Goal: Task Accomplishment & Management: Use online tool/utility

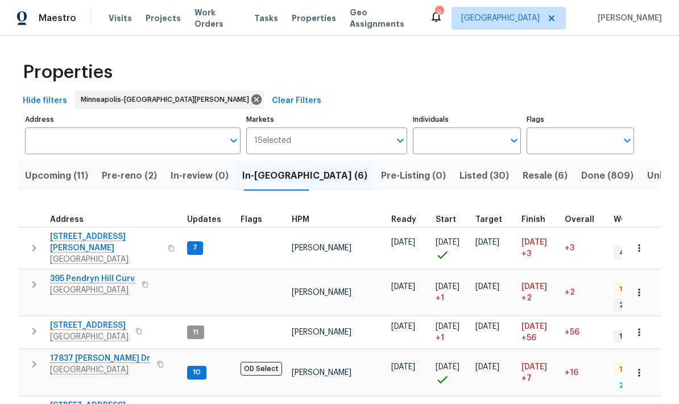
click at [49, 141] on input "Address" at bounding box center [124, 140] width 198 height 27
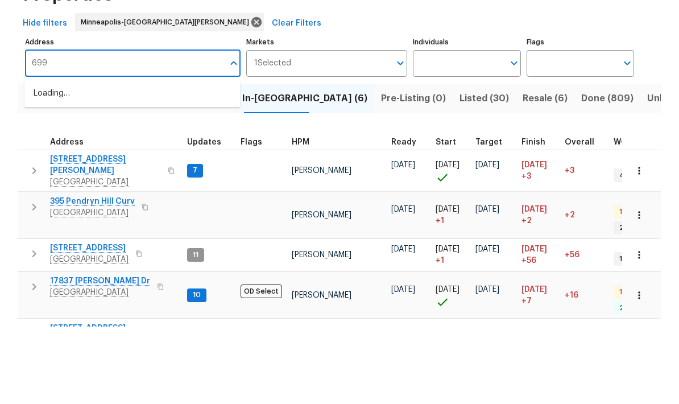
type input "6991"
click at [58, 161] on li "6991 Edenvale Blvd Eden Prairie MN 55346" at bounding box center [131, 170] width 215 height 19
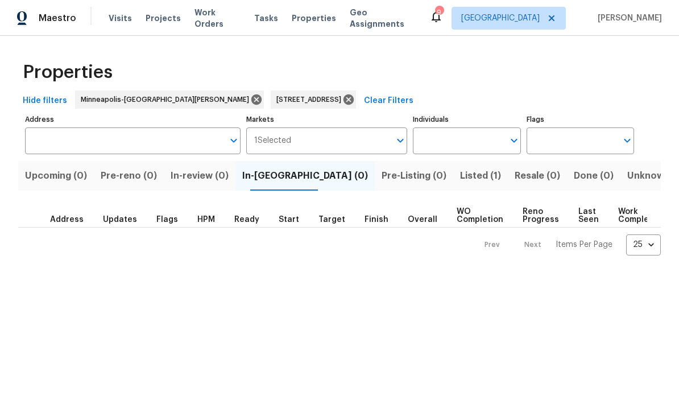
type input "6991 Edenvale Blvd Eden Prairie MN 55346"
click at [460, 182] on span "Listed (1)" at bounding box center [480, 176] width 41 height 16
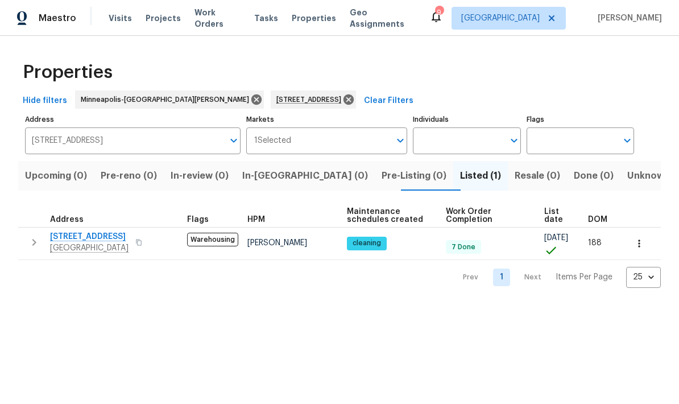
click at [77, 242] on span "[STREET_ADDRESS]" at bounding box center [89, 236] width 78 height 11
click at [342, 104] on icon at bounding box center [348, 99] width 13 height 13
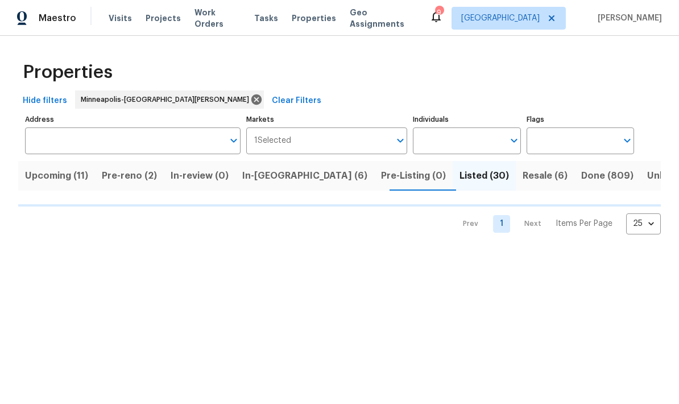
click at [262, 181] on span "In-reno (6)" at bounding box center [304, 176] width 125 height 16
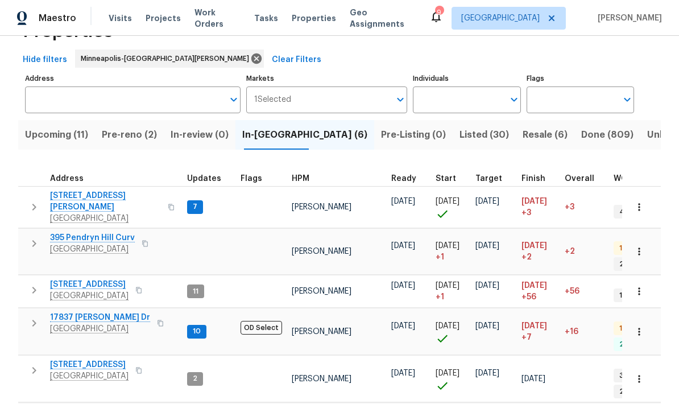
scroll to position [40, 0]
click at [77, 232] on span "395 Pendryn Hill Curv" at bounding box center [92, 237] width 85 height 11
click at [55, 103] on input "Address" at bounding box center [124, 100] width 198 height 27
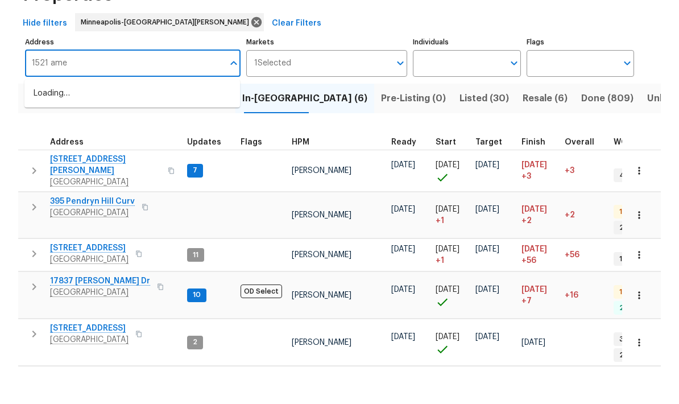
type input "1521 ames"
click at [76, 121] on li "1521 Ames Ave St. Paul MN 55106" at bounding box center [131, 136] width 215 height 31
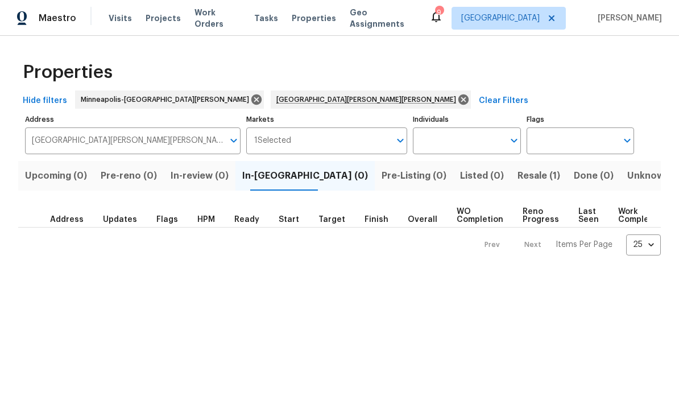
click at [517, 182] on span "Resale (1)" at bounding box center [538, 176] width 43 height 16
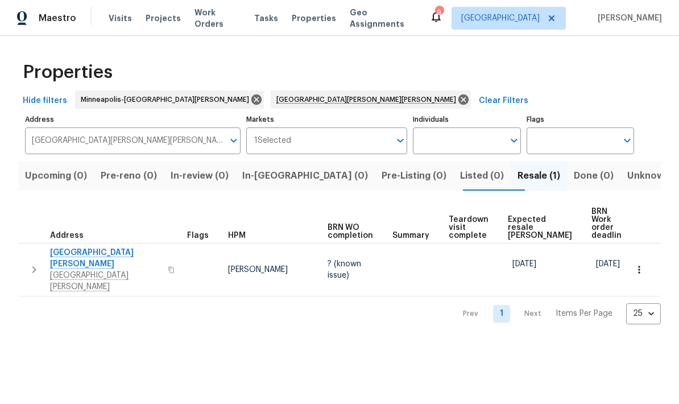
click at [64, 247] on span "[GEOGRAPHIC_DATA][PERSON_NAME]" at bounding box center [105, 258] width 111 height 23
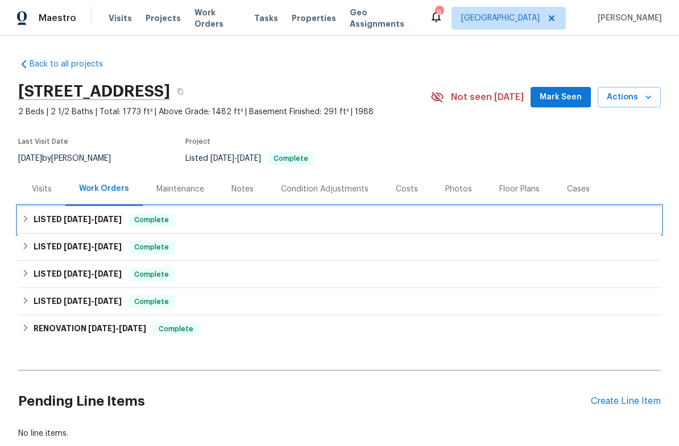
click at [50, 223] on h6 "LISTED 6/12/25 - 6/20/25" at bounding box center [78, 220] width 88 height 14
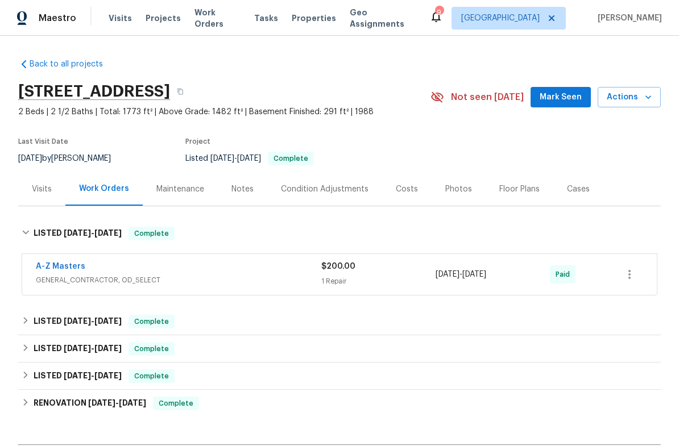
click at [50, 270] on link "A-Z Masters" at bounding box center [60, 267] width 49 height 8
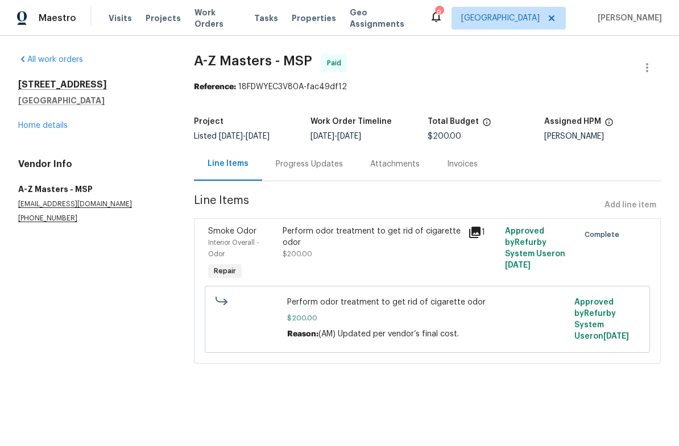
click at [31, 128] on link "Home details" at bounding box center [42, 126] width 49 height 8
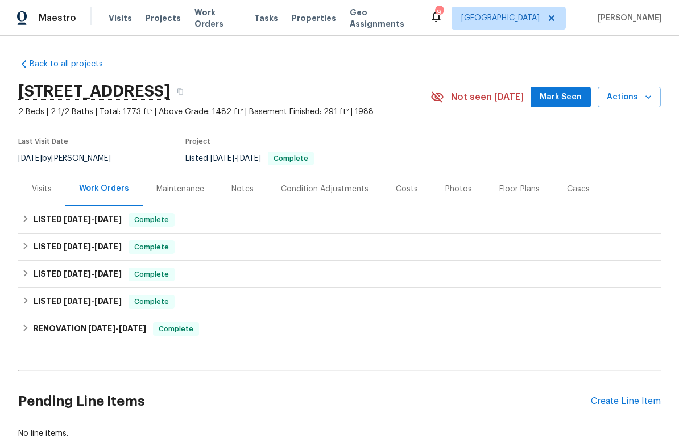
click at [635, 104] on button "Actions" at bounding box center [628, 97] width 63 height 21
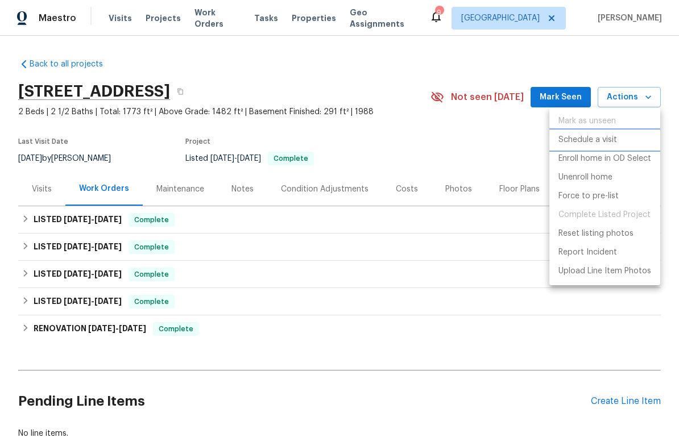
click at [573, 143] on p "Schedule a visit" at bounding box center [587, 140] width 59 height 12
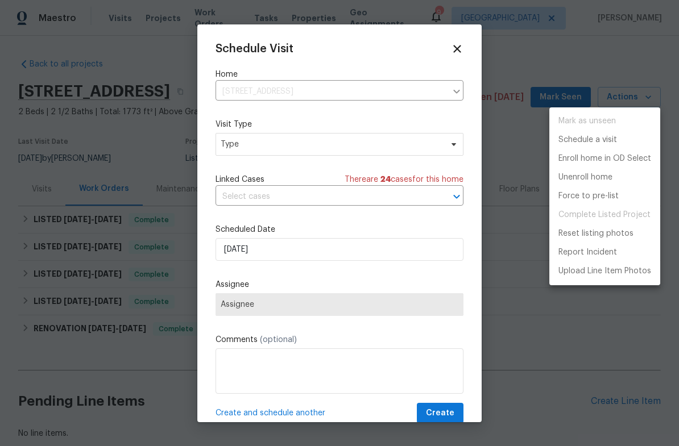
click at [250, 149] on div at bounding box center [339, 223] width 679 height 446
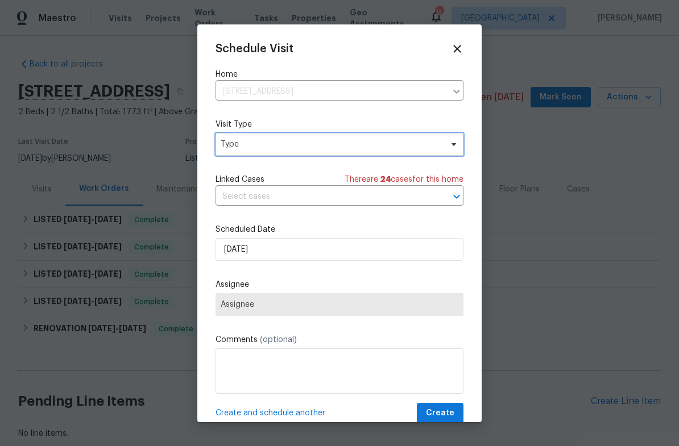
click at [230, 141] on span "Type" at bounding box center [331, 144] width 221 height 11
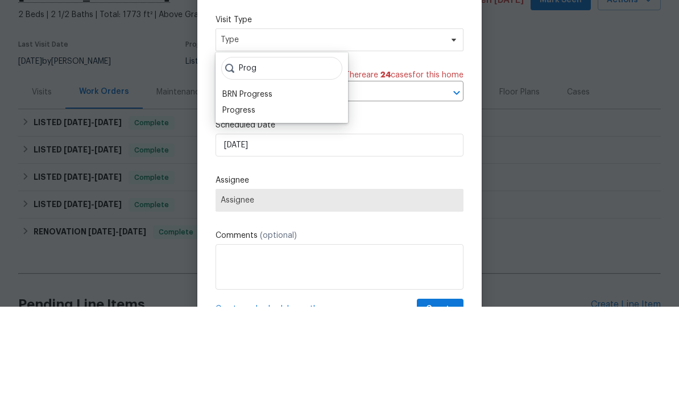
type input "Prog"
click at [219, 200] on div "Progress" at bounding box center [282, 208] width 126 height 16
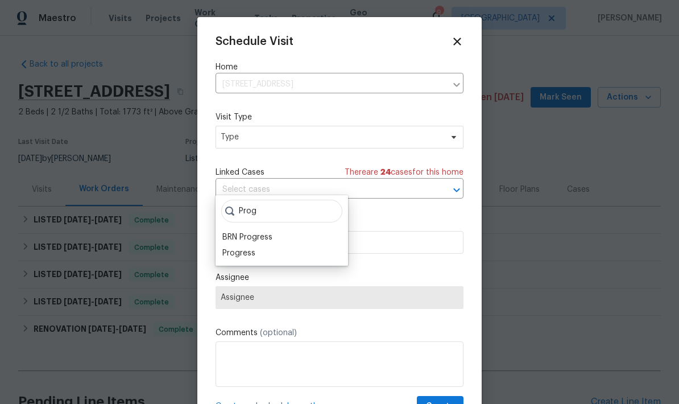
click at [261, 302] on span "Assignee" at bounding box center [340, 297] width 238 height 9
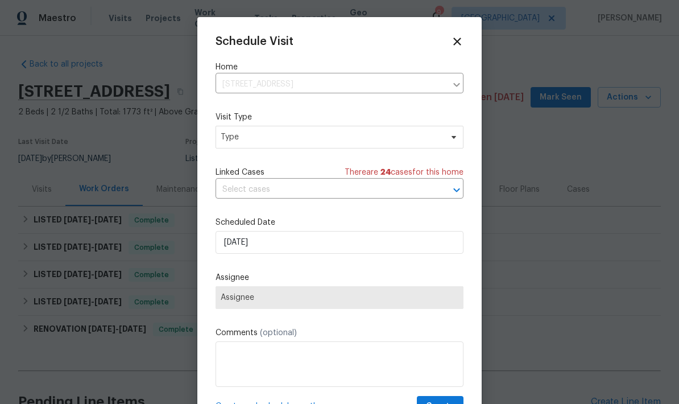
click at [251, 302] on span "Assignee" at bounding box center [340, 297] width 238 height 9
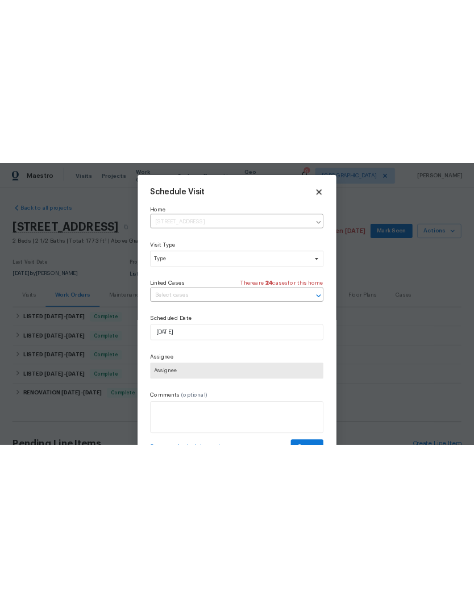
scroll to position [0, 0]
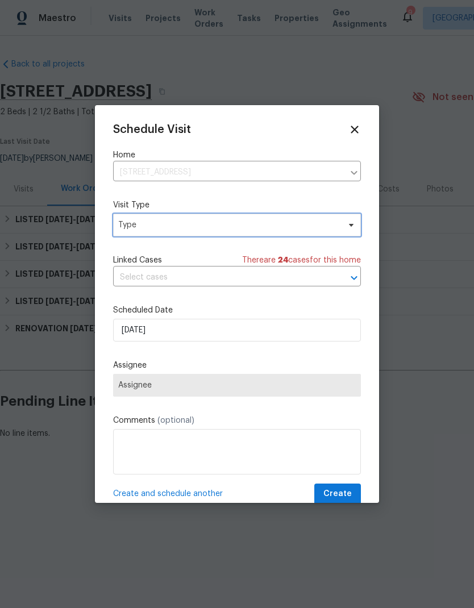
click at [134, 231] on span "Type" at bounding box center [228, 224] width 221 height 11
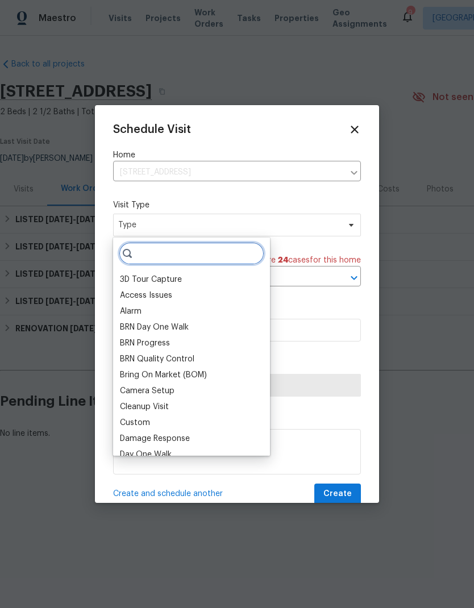
click at [147, 257] on input "search" at bounding box center [192, 253] width 146 height 23
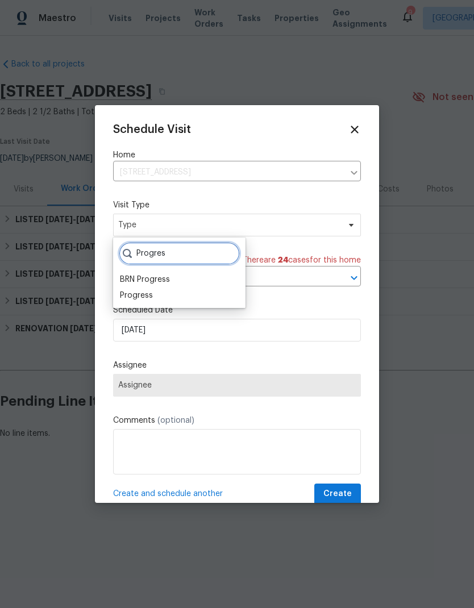
type input "Progres"
click at [124, 301] on div "Progress" at bounding box center [136, 295] width 33 height 11
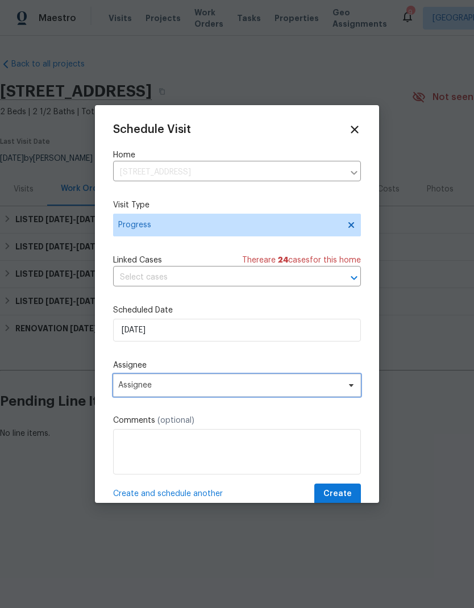
click at [128, 390] on span "Assignee" at bounding box center [229, 385] width 223 height 9
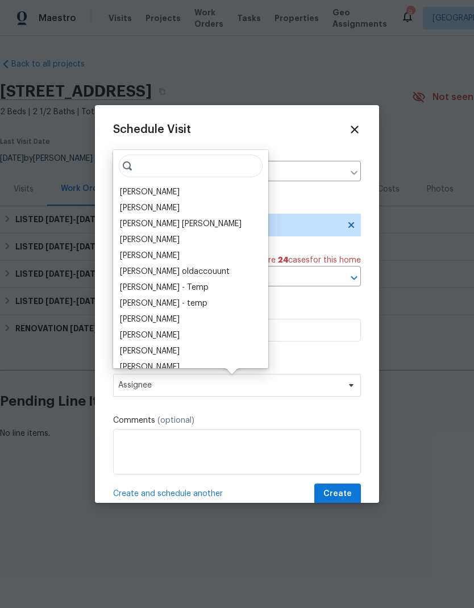
click at [129, 194] on div "[PERSON_NAME]" at bounding box center [150, 191] width 60 height 11
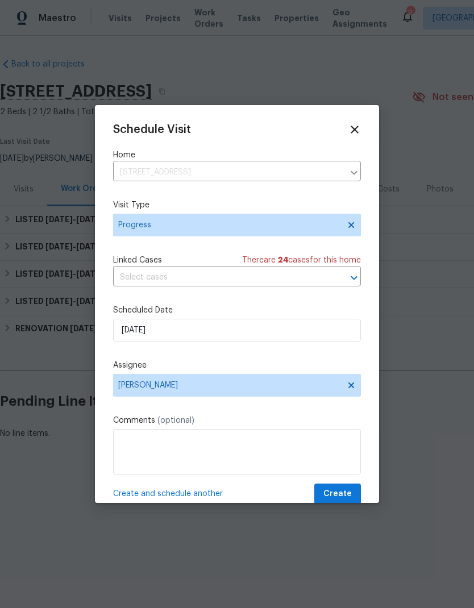
click at [130, 446] on textarea at bounding box center [237, 451] width 248 height 45
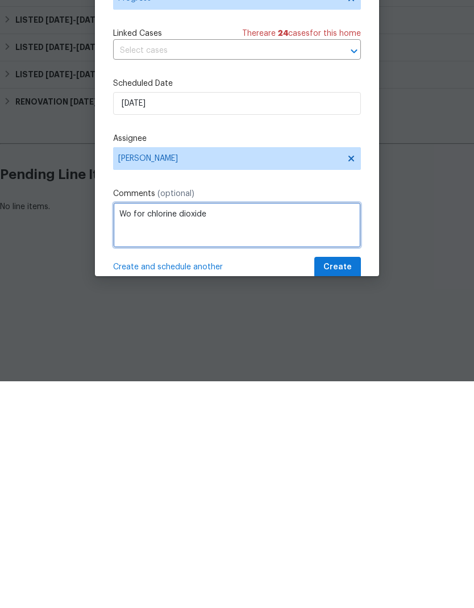
type textarea "Wo for chlorine dioxide"
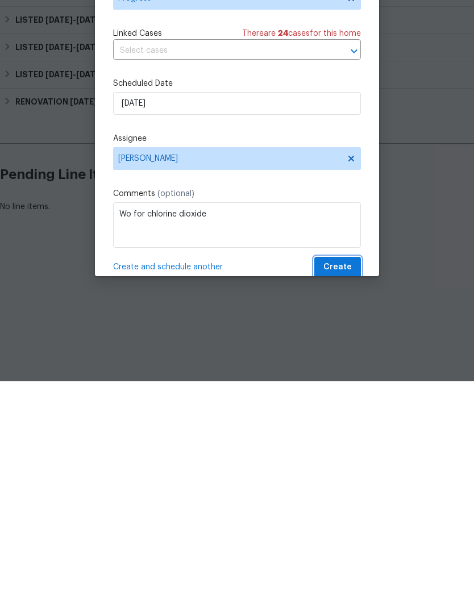
click at [338, 446] on span "Create" at bounding box center [337, 494] width 28 height 14
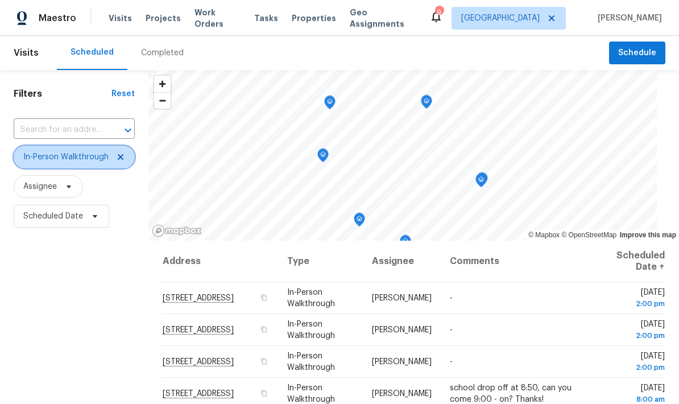
click at [116, 155] on icon at bounding box center [120, 156] width 9 height 9
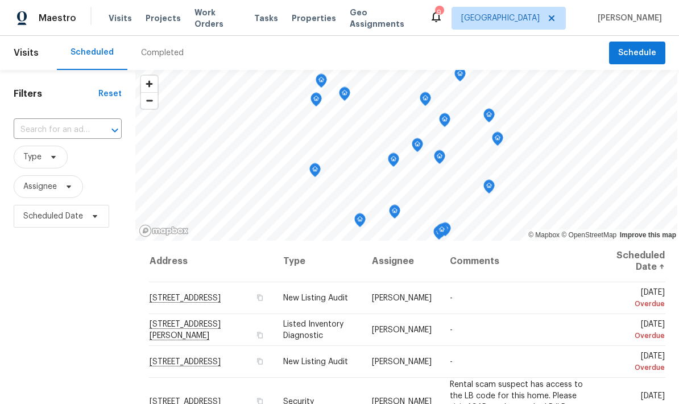
click at [74, 275] on div "Filters Reset ​ Type Assignee Scheduled Date" at bounding box center [67, 316] width 135 height 493
click at [30, 194] on span "Assignee" at bounding box center [48, 186] width 69 height 23
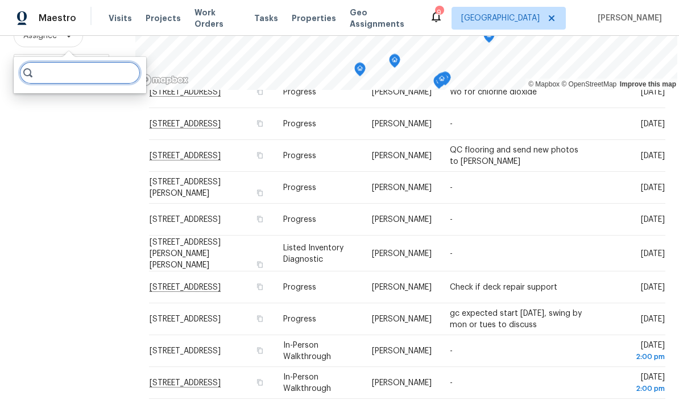
scroll to position [604, 0]
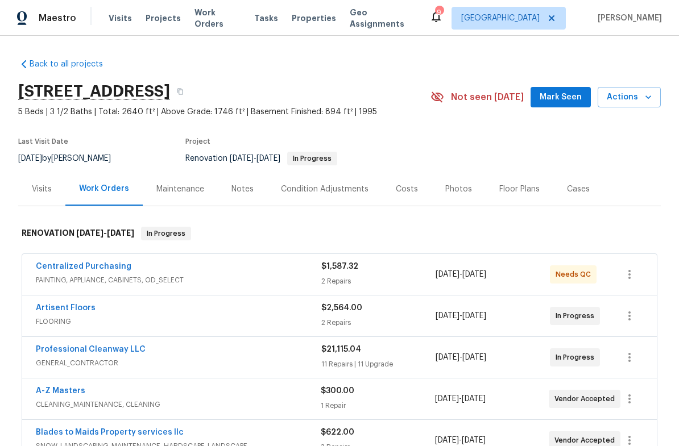
click at [33, 192] on div "Visits" at bounding box center [42, 189] width 20 height 11
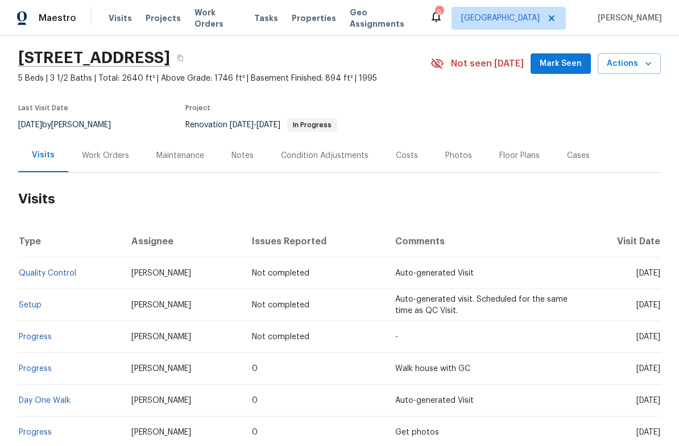
scroll to position [32, 0]
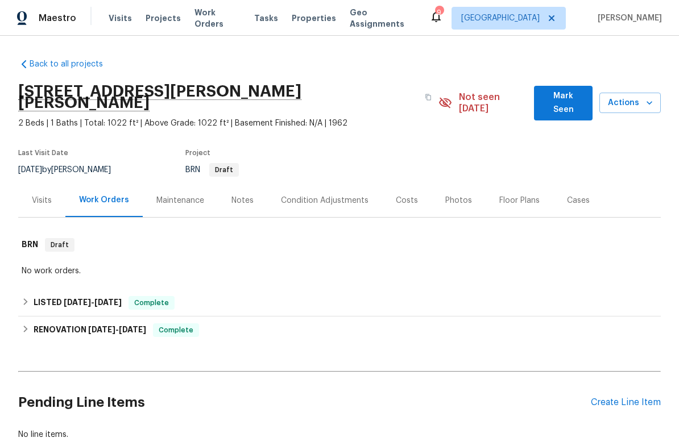
click at [631, 102] on span "Actions" at bounding box center [629, 103] width 43 height 14
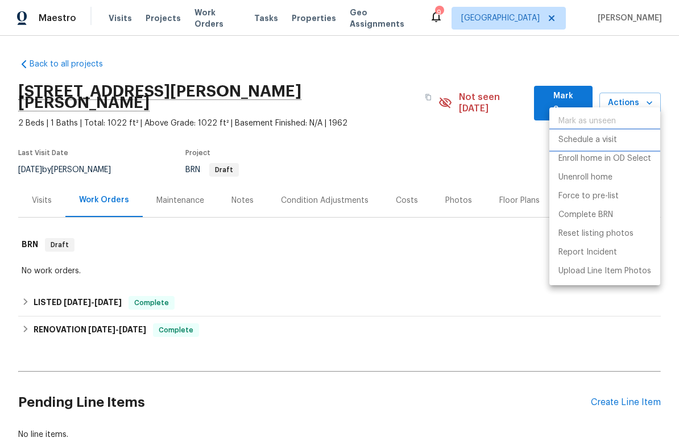
click at [561, 133] on li "Schedule a visit" at bounding box center [604, 140] width 111 height 19
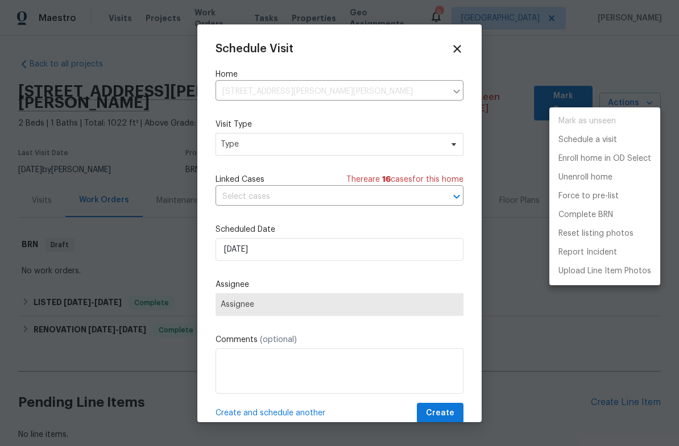
click at [238, 96] on div at bounding box center [339, 223] width 679 height 446
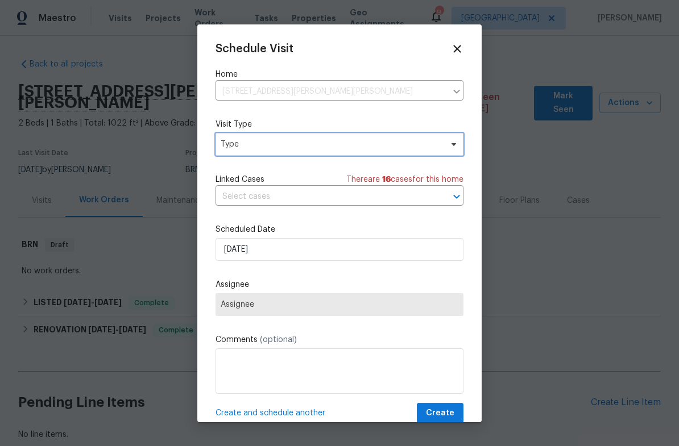
click at [231, 148] on span "Type" at bounding box center [331, 144] width 221 height 11
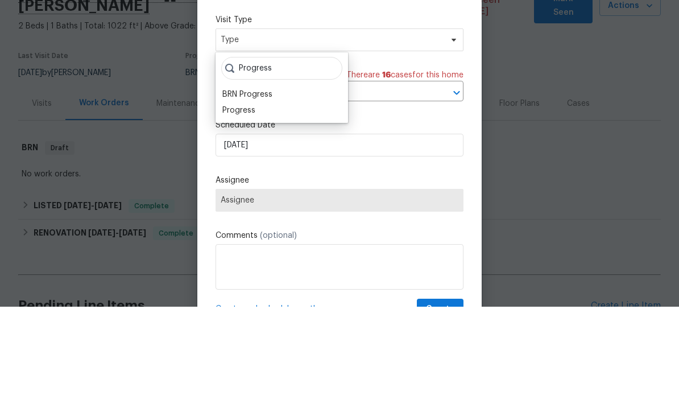
type input "Progress"
click at [231, 202] on div "Progress" at bounding box center [238, 207] width 33 height 11
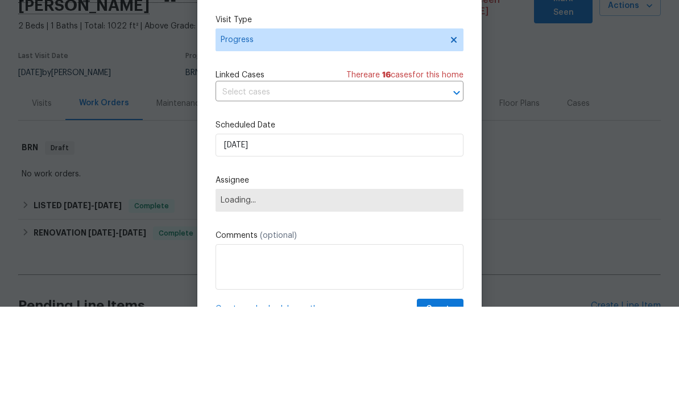
scroll to position [45, 0]
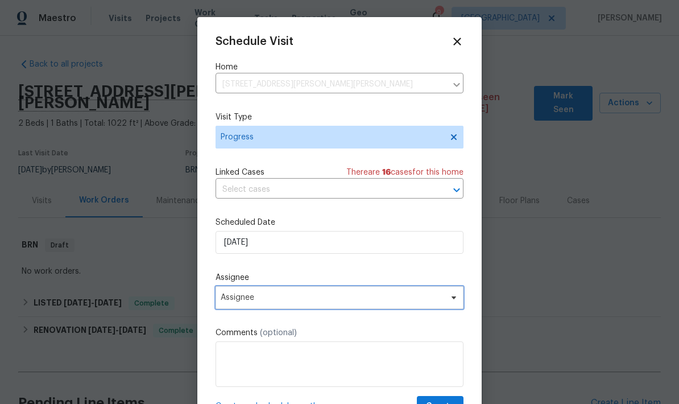
click at [256, 302] on span "Assignee" at bounding box center [332, 297] width 223 height 9
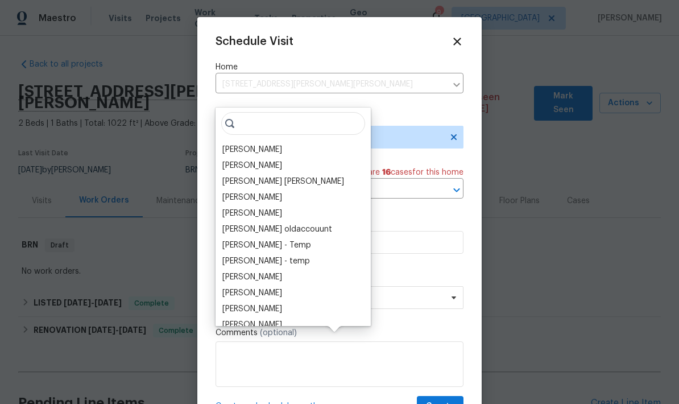
click at [227, 144] on div "[PERSON_NAME]" at bounding box center [252, 149] width 60 height 11
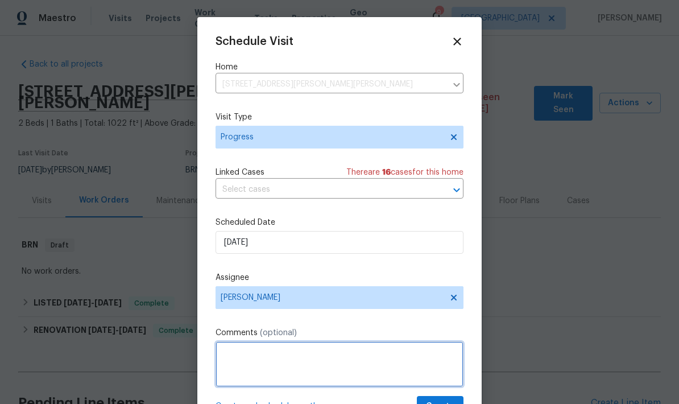
click at [236, 353] on textarea at bounding box center [339, 363] width 248 height 45
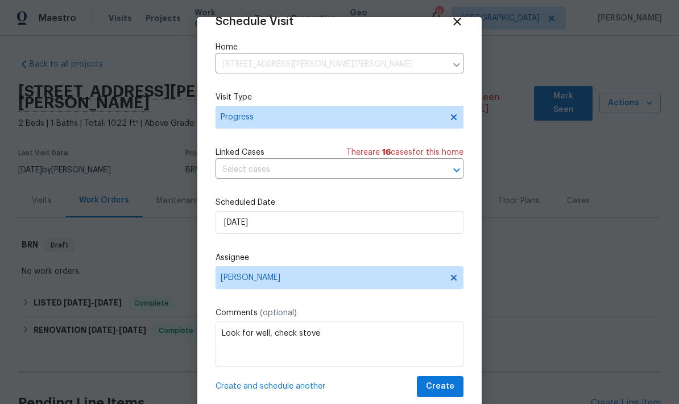
scroll to position [22, 0]
type textarea "Look for well, check stove"
click at [437, 383] on span "Create" at bounding box center [440, 386] width 28 height 14
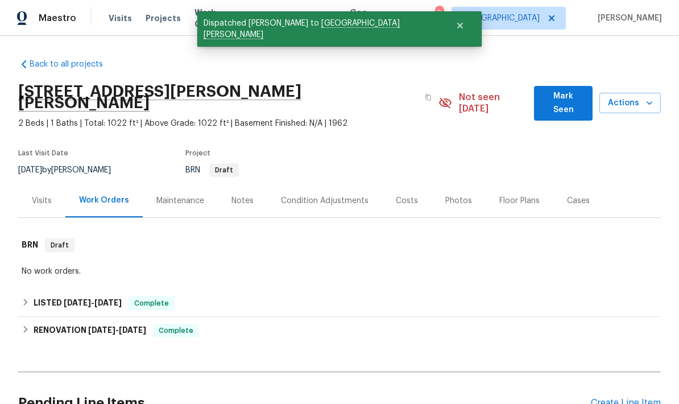
click at [38, 195] on div "Visits" at bounding box center [42, 200] width 20 height 11
